Goal: Transaction & Acquisition: Purchase product/service

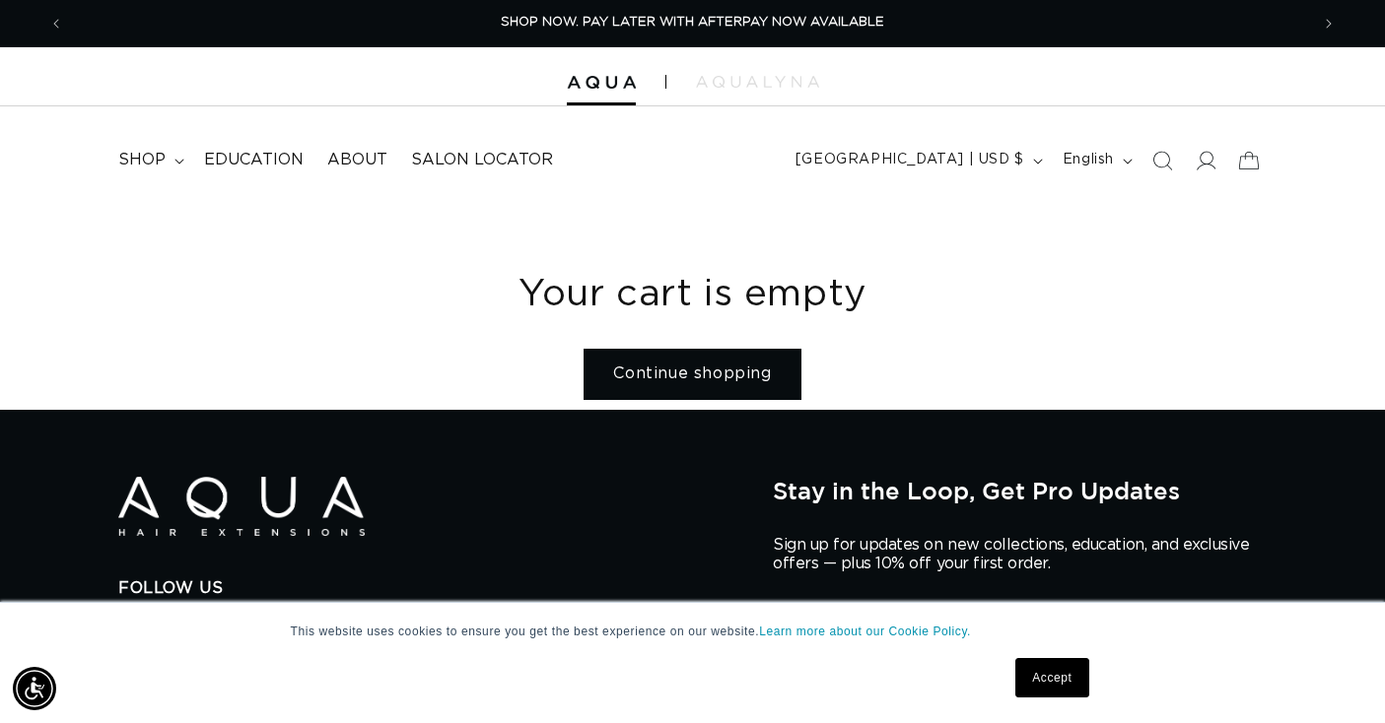
scroll to position [0, 1245]
click at [1199, 165] on icon at bounding box center [1204, 160] width 21 height 21
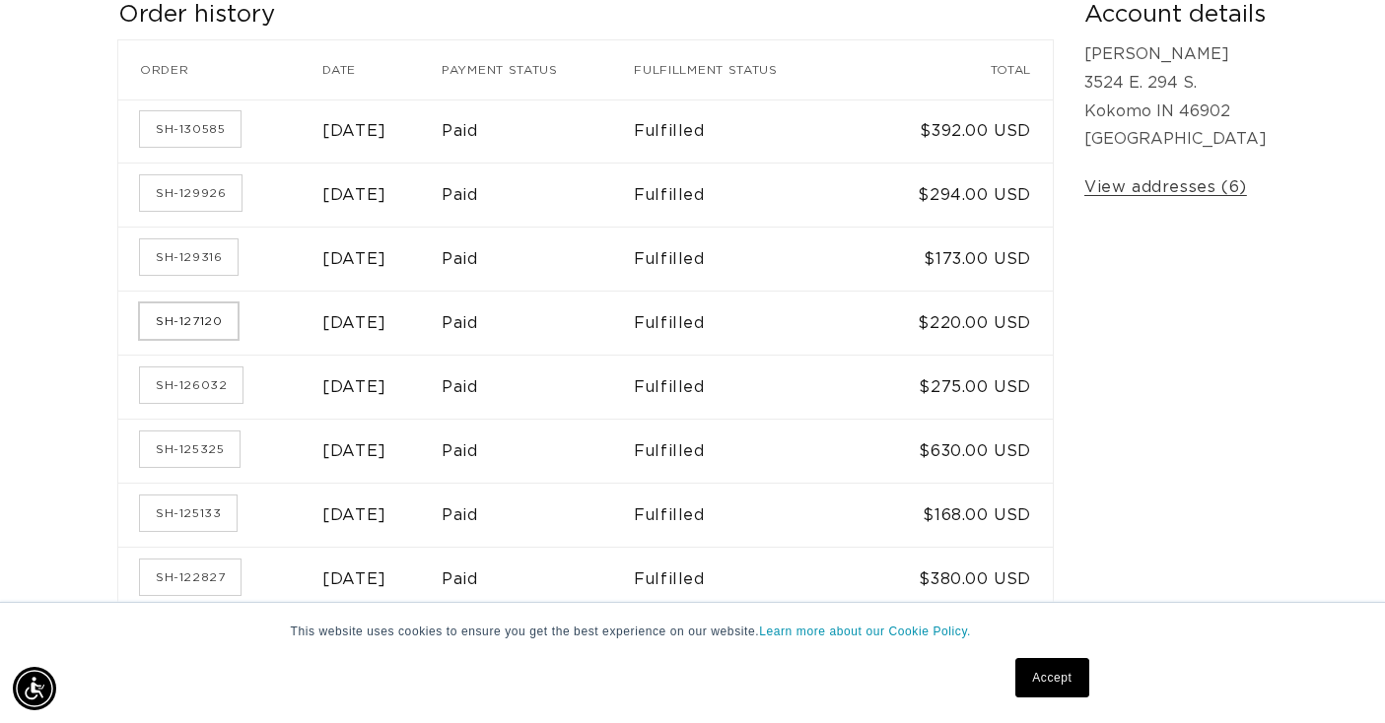
click at [195, 320] on link "SH-127120" at bounding box center [189, 321] width 98 height 35
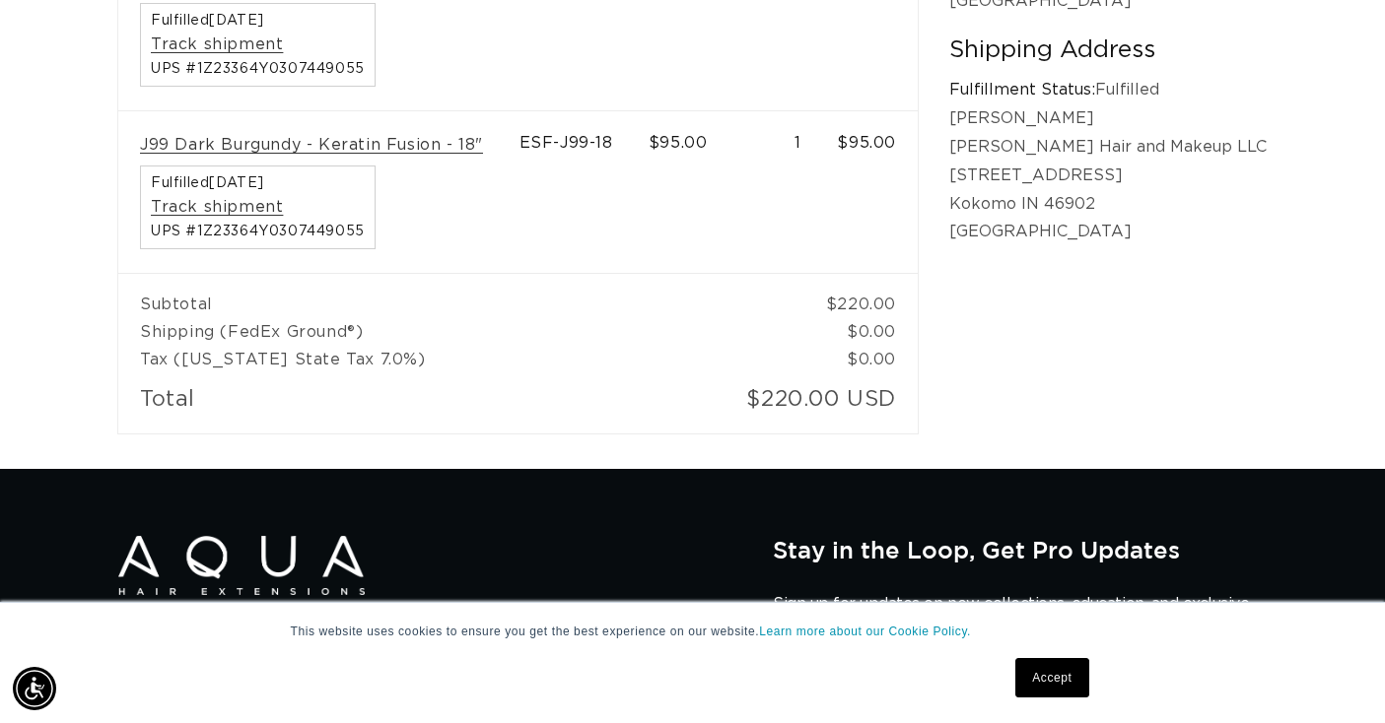
scroll to position [0, 2489]
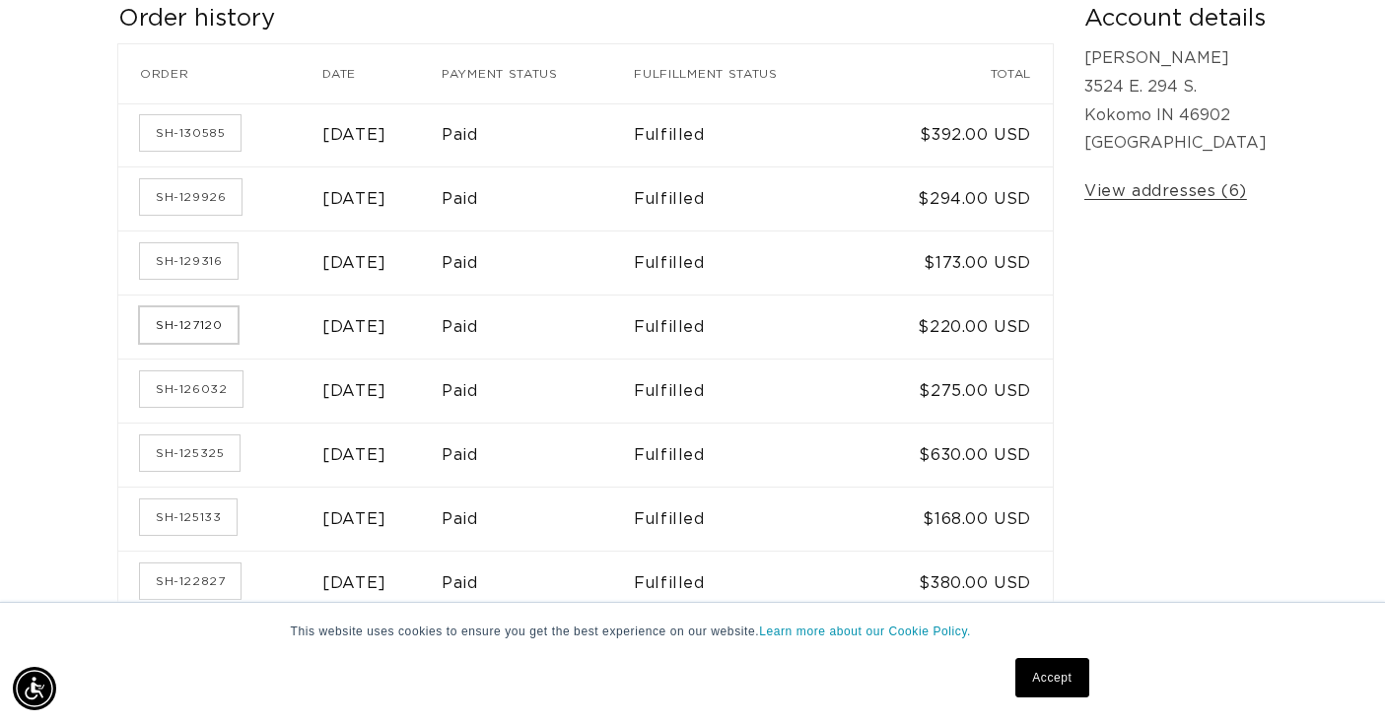
click at [209, 339] on link "SH-127120" at bounding box center [189, 324] width 98 height 35
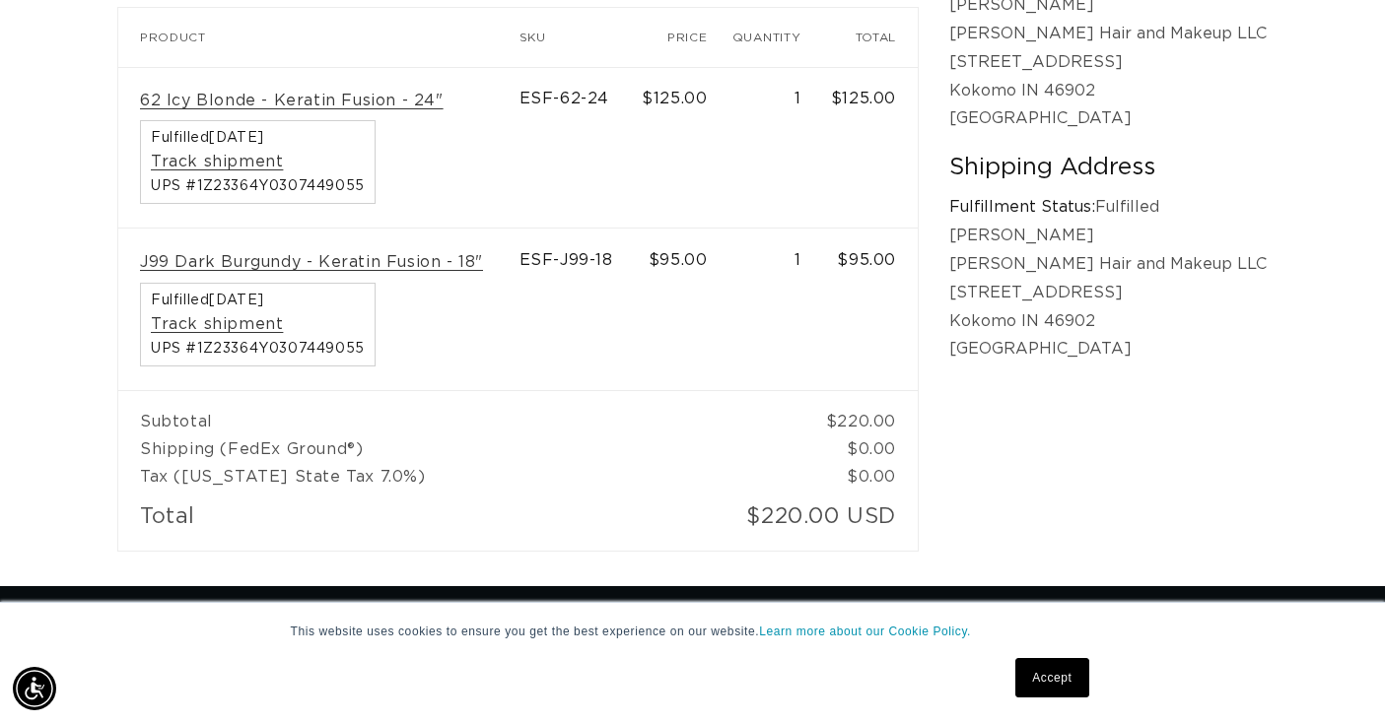
scroll to position [0, 1245]
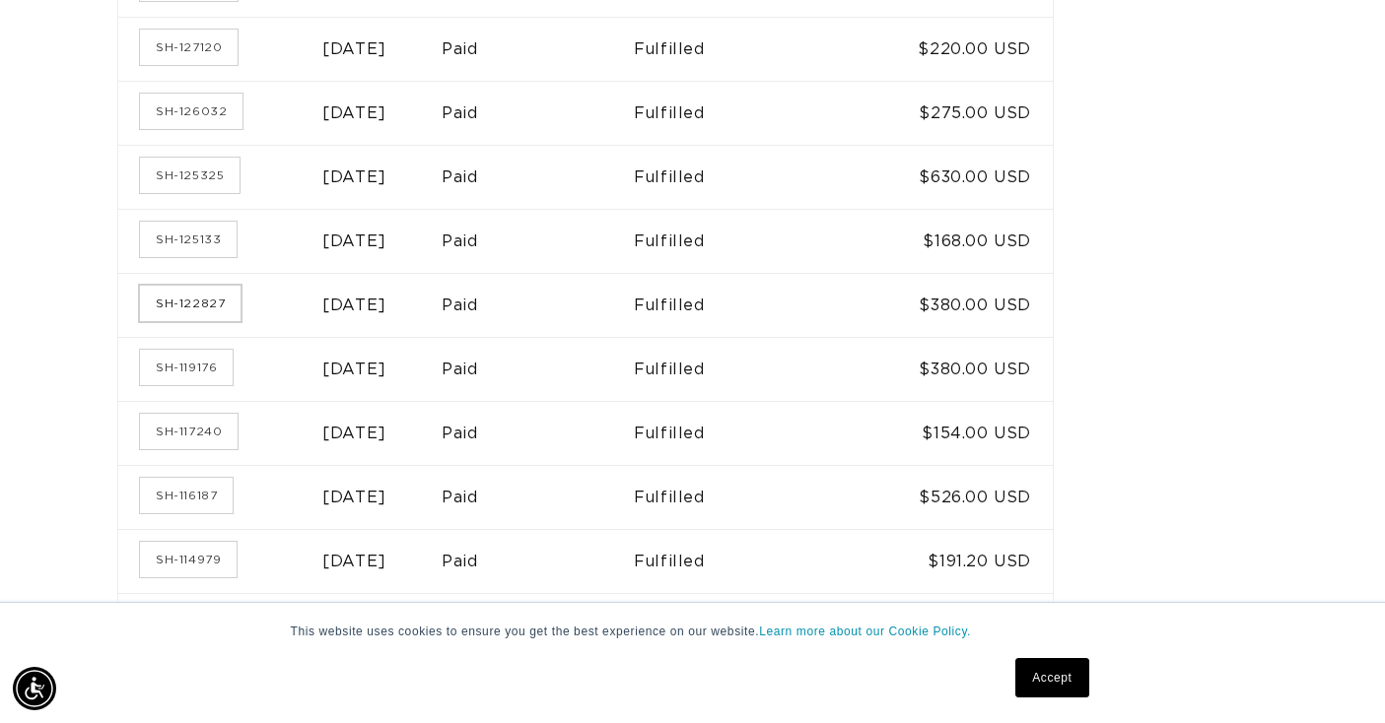
scroll to position [0, 1245]
click at [192, 299] on link "SH-122827" at bounding box center [190, 303] width 101 height 35
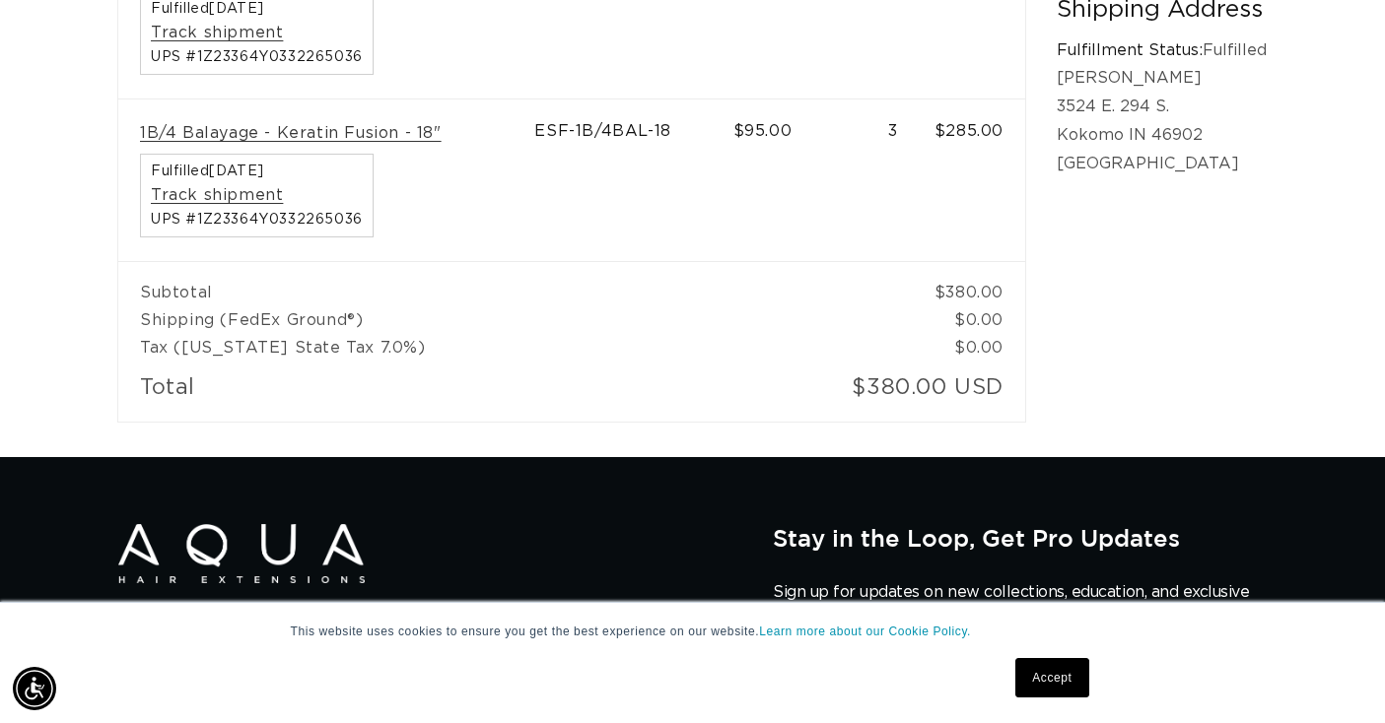
scroll to position [0, 1245]
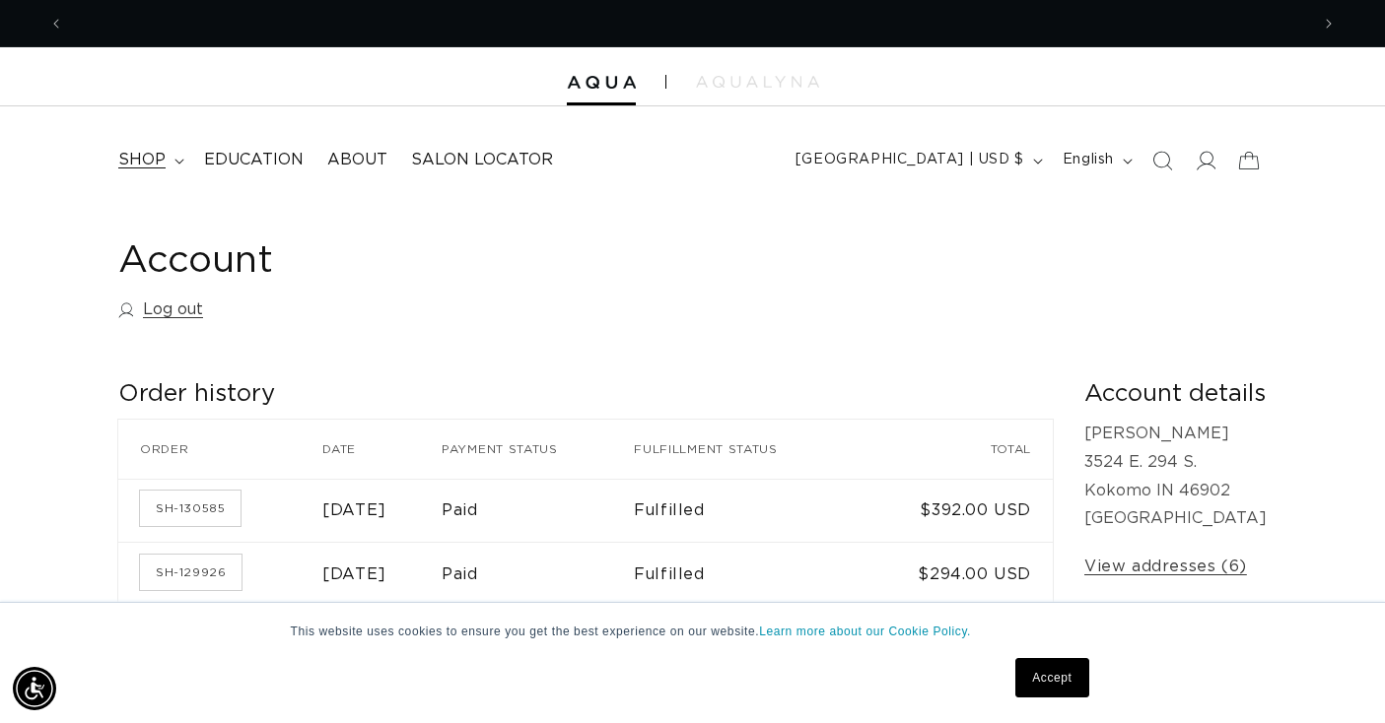
scroll to position [0, 1245]
click at [154, 144] on summary "shop" at bounding box center [149, 160] width 86 height 44
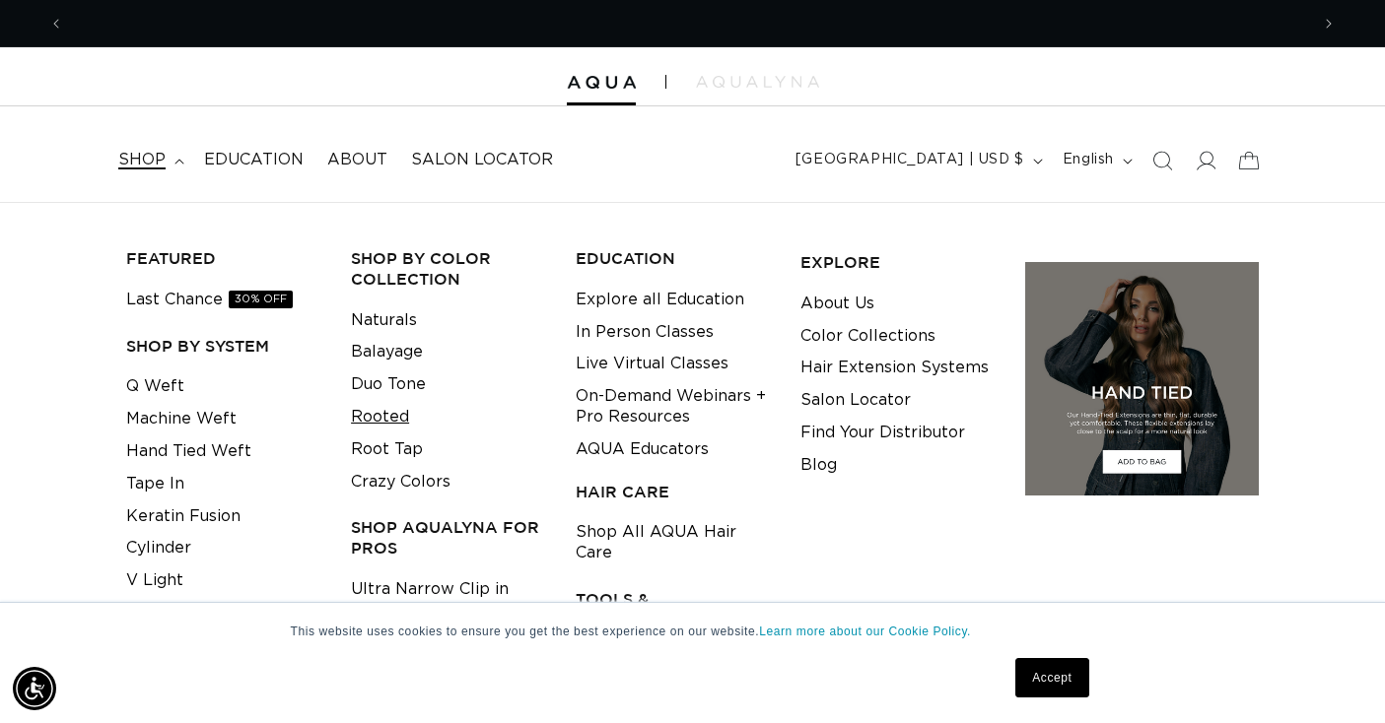
scroll to position [0, 2489]
click at [188, 512] on link "Keratin Fusion" at bounding box center [183, 517] width 114 height 33
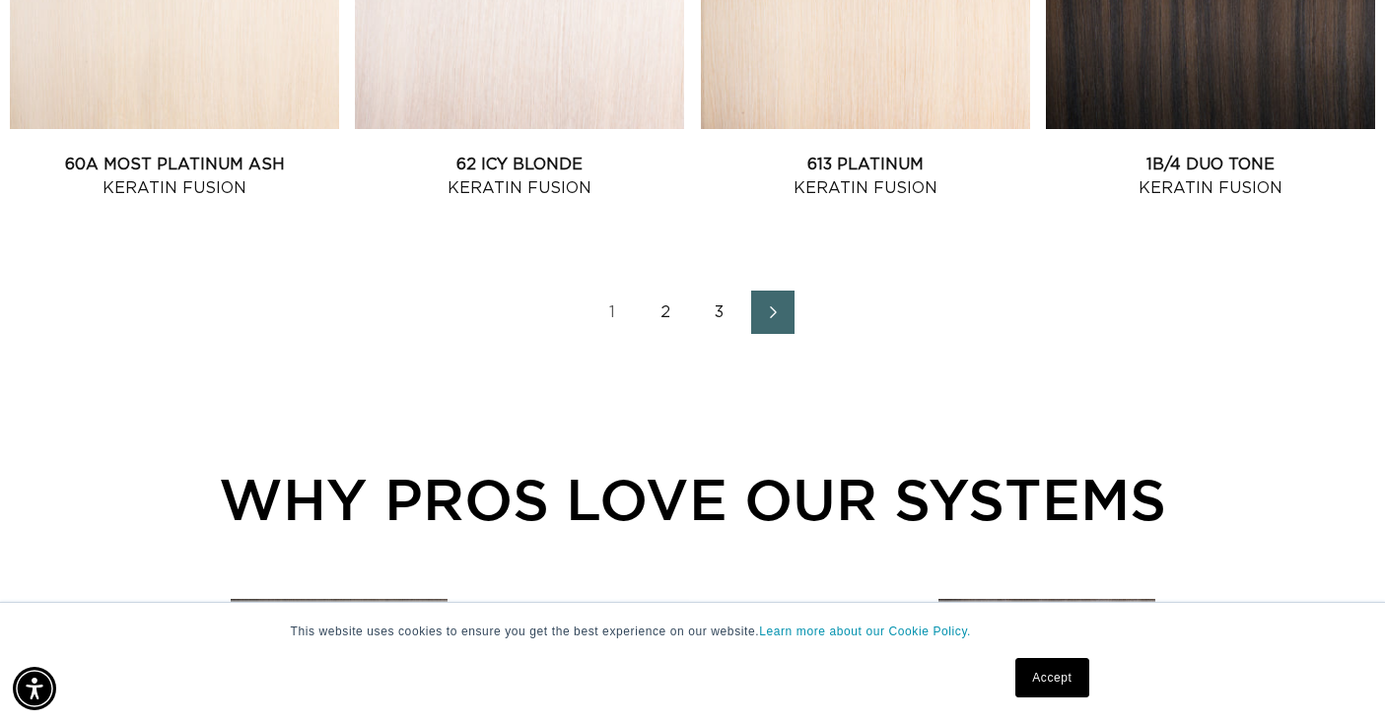
scroll to position [2435, 0]
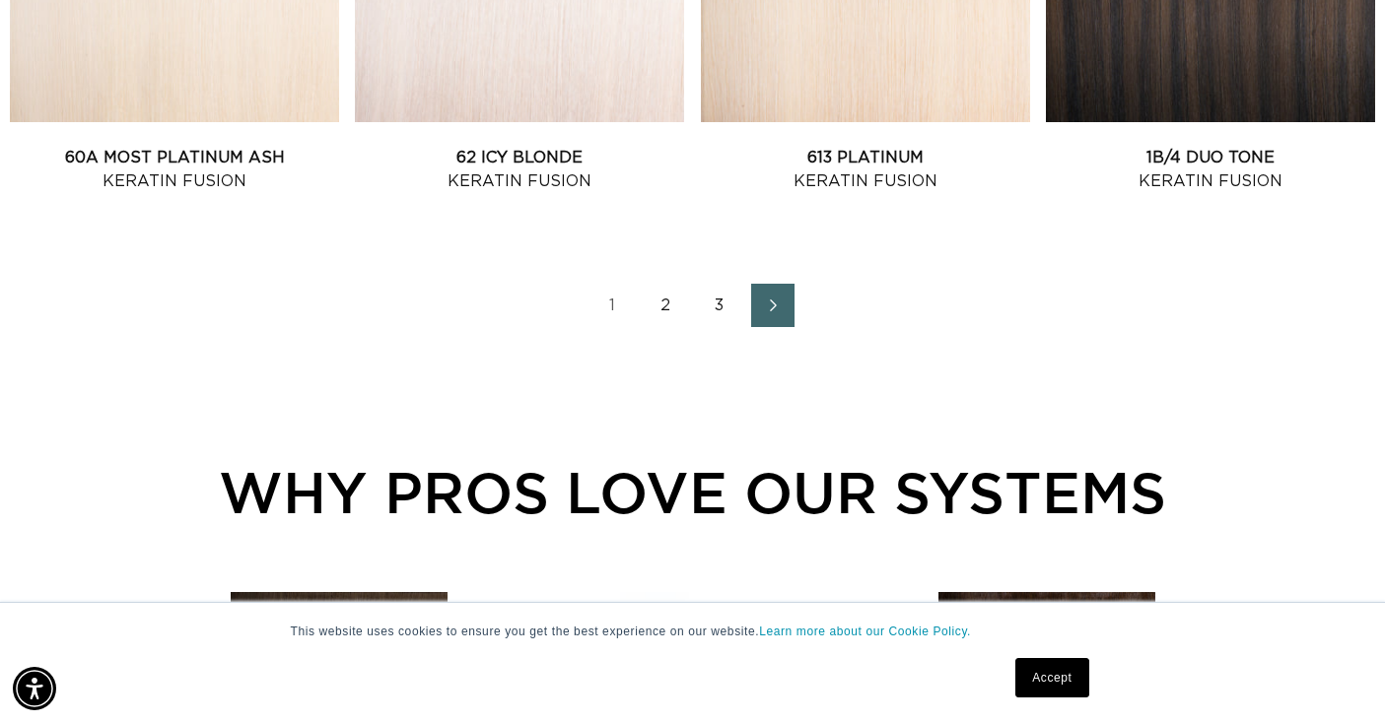
click at [666, 305] on link "2" at bounding box center [666, 305] width 43 height 43
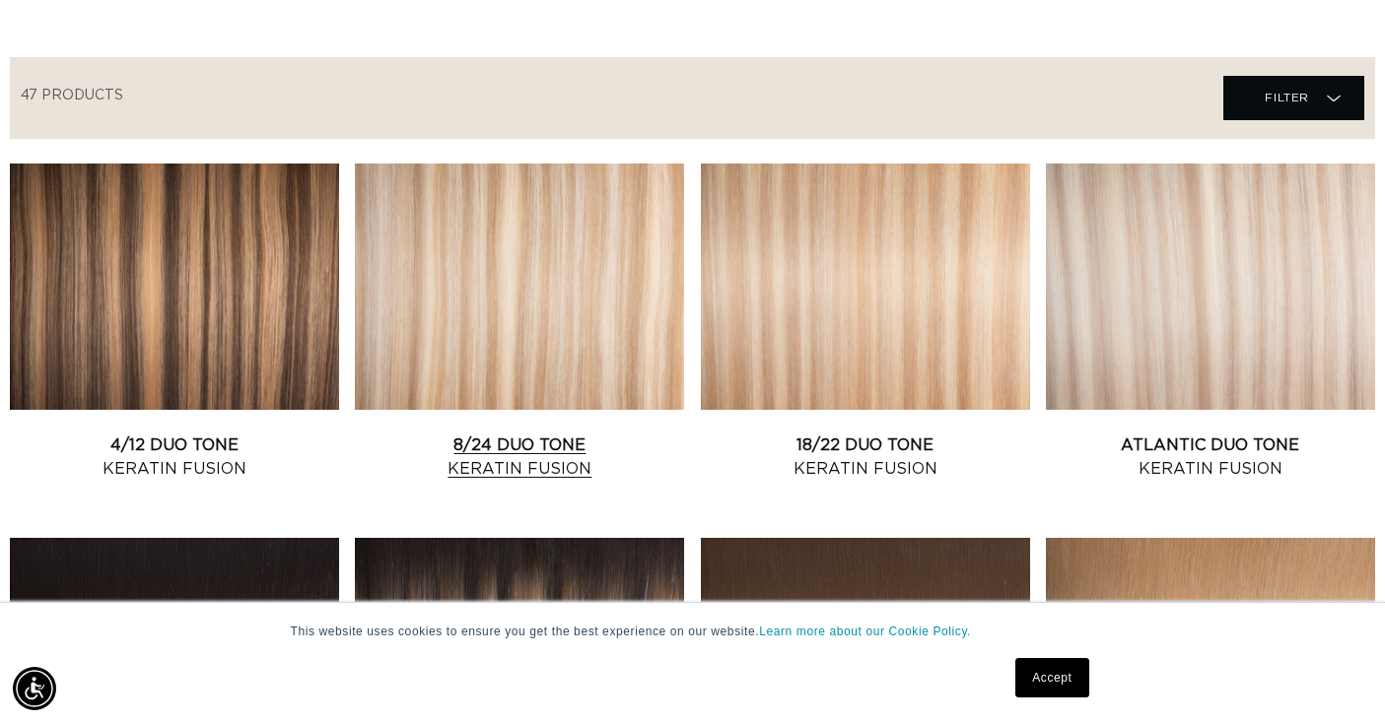
scroll to position [605, 0]
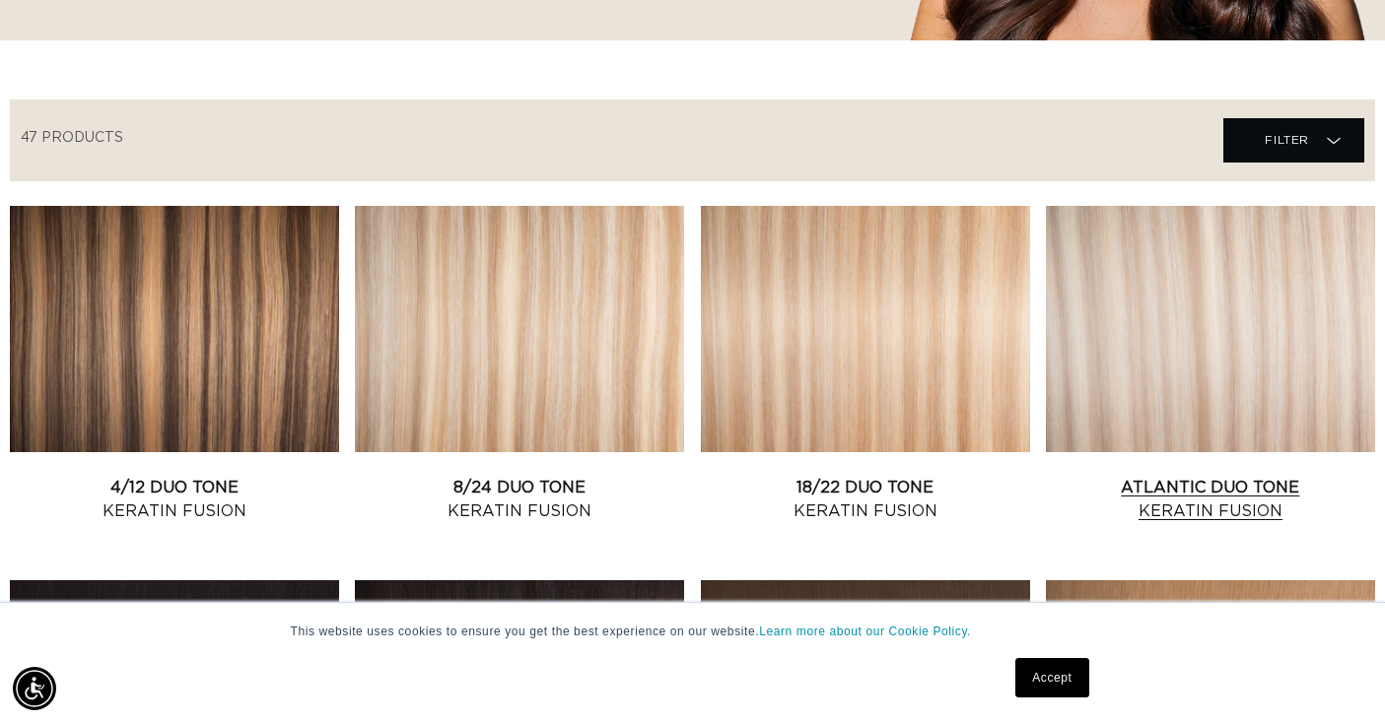
click at [1140, 476] on link "Atlantic Duo Tone Keratin Fusion" at bounding box center [1210, 499] width 329 height 47
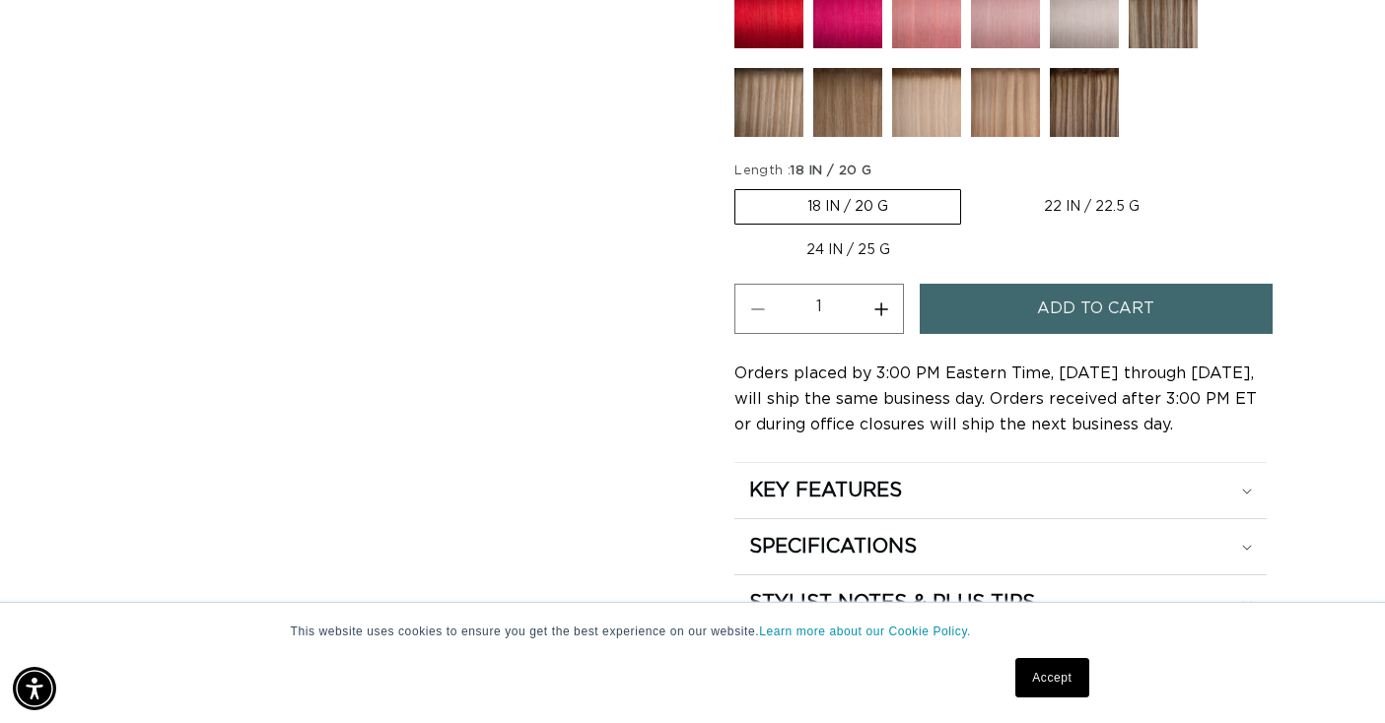
scroll to position [0, 2489]
click at [879, 307] on button "Increase quantity for Atlantic Duo Tone - Keratin Fusion" at bounding box center [880, 309] width 44 height 50
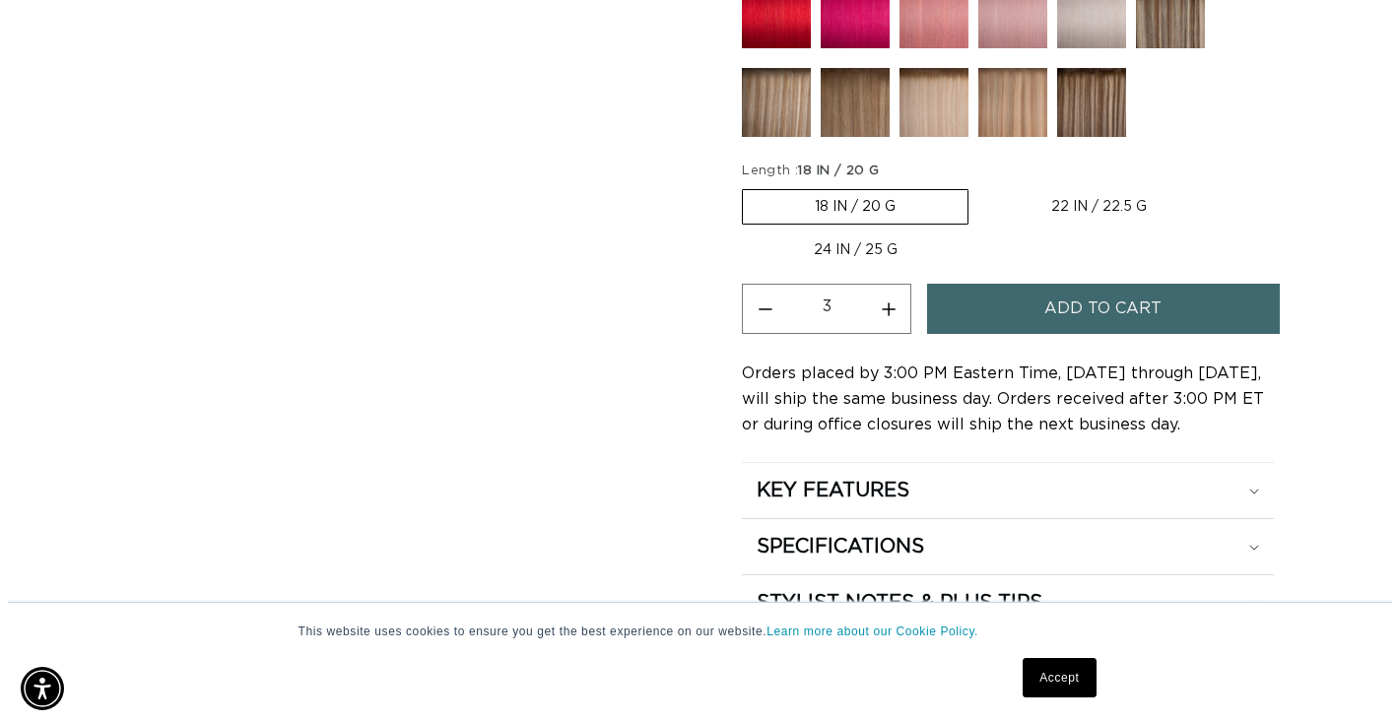
scroll to position [0, 0]
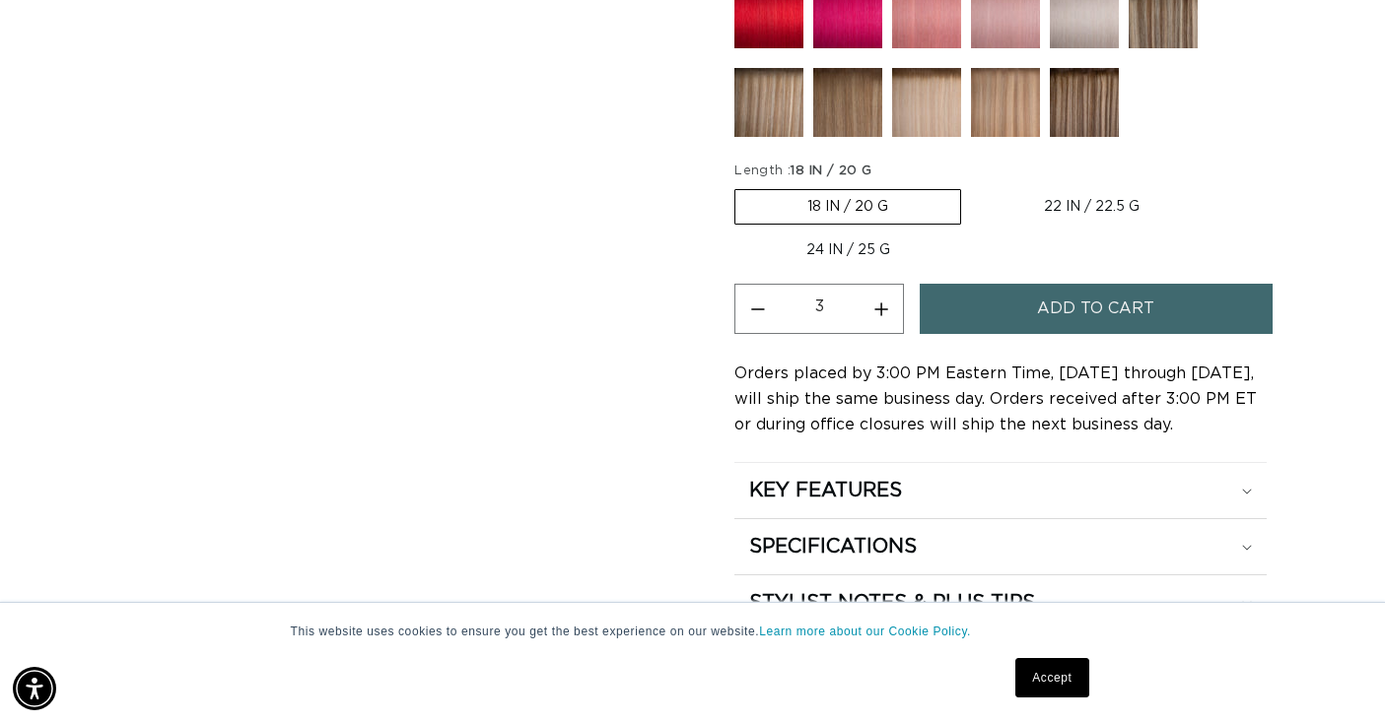
click at [879, 307] on button "Increase quantity for Atlantic Duo Tone - Keratin Fusion" at bounding box center [880, 309] width 44 height 50
type input "4"
click at [967, 315] on button "Add to cart" at bounding box center [1096, 309] width 353 height 50
